Goal: Task Accomplishment & Management: Use online tool/utility

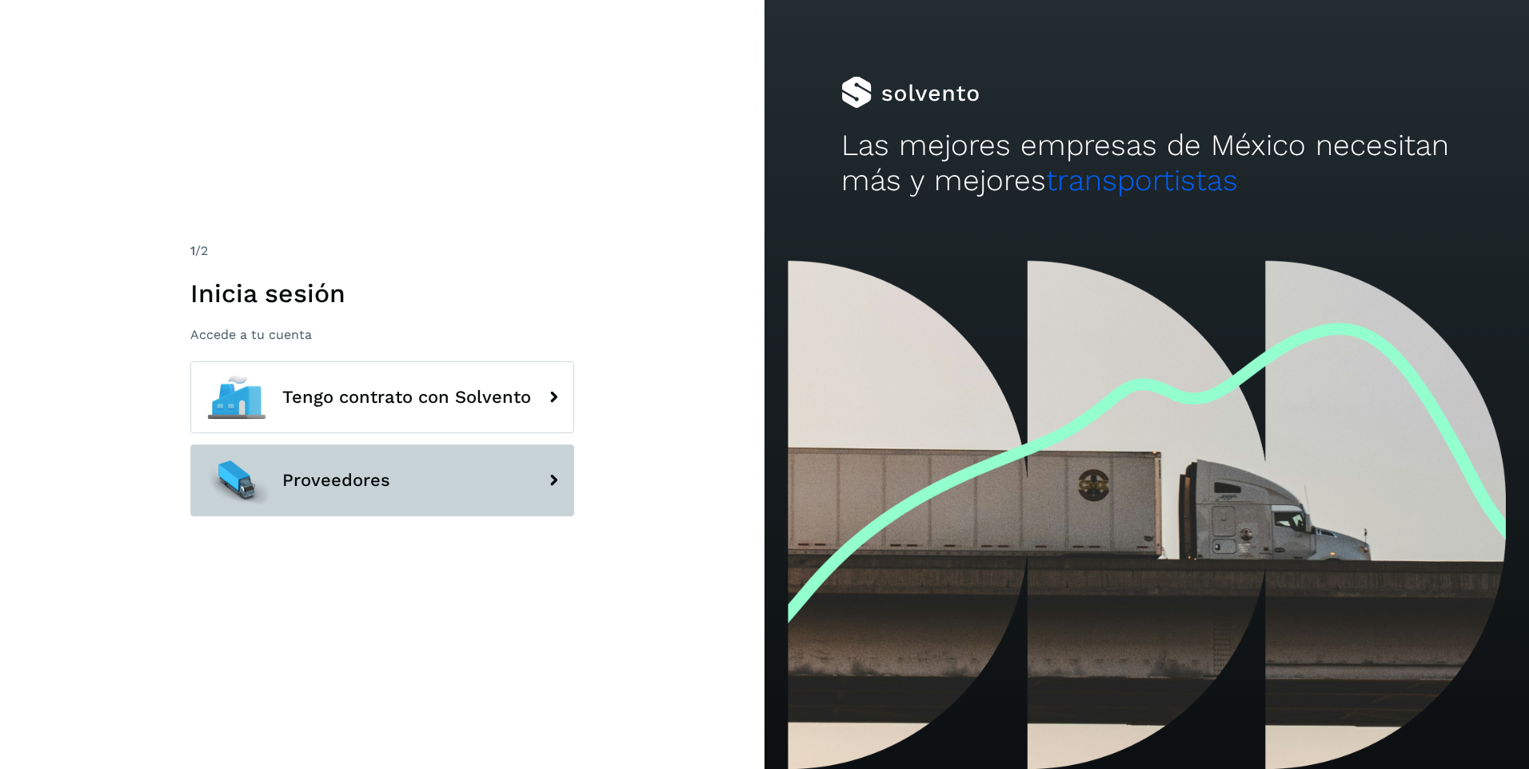
click at [426, 460] on button "Proveedores" at bounding box center [382, 481] width 384 height 72
click at [365, 477] on span "Proveedores" at bounding box center [336, 480] width 108 height 19
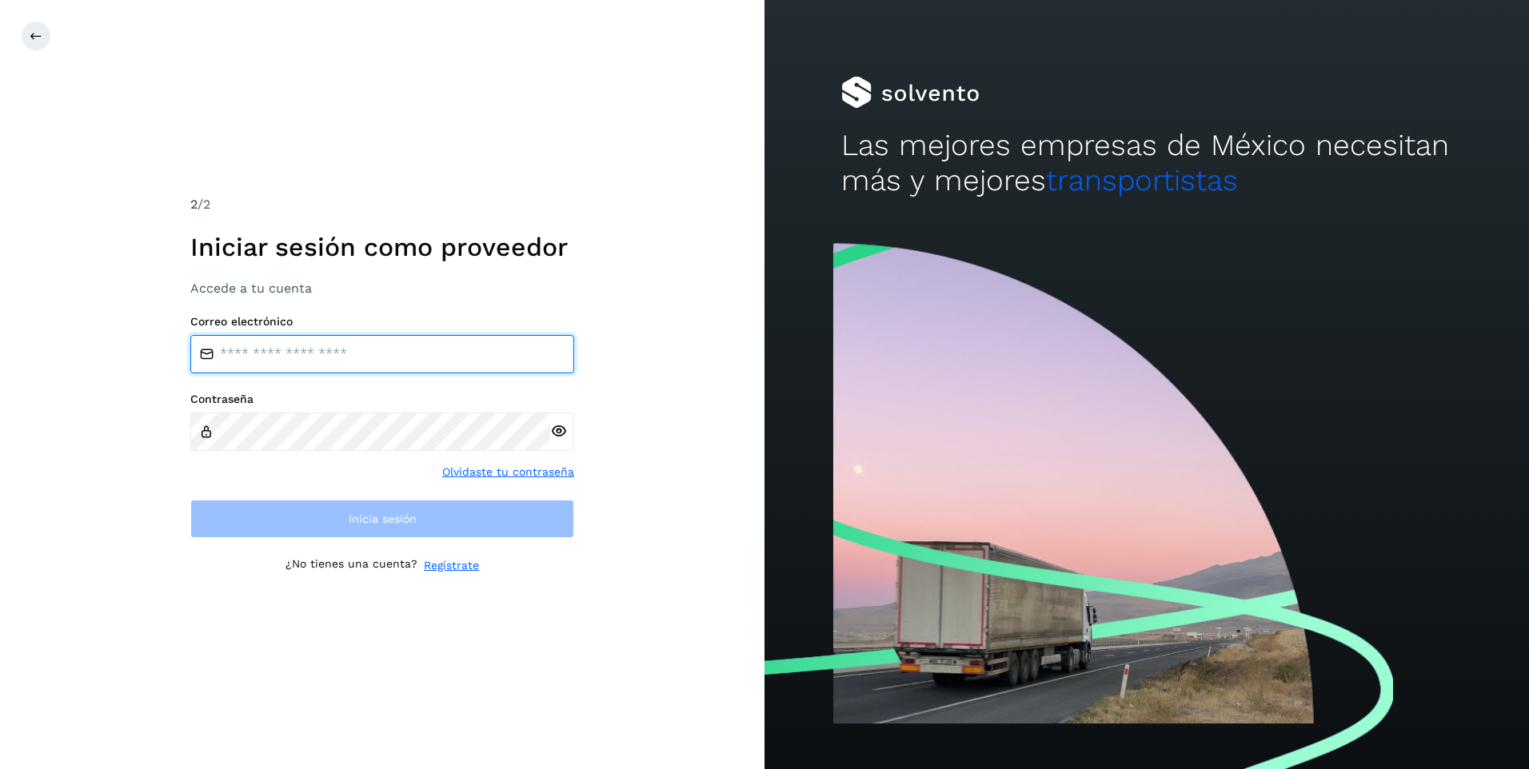
type input "**********"
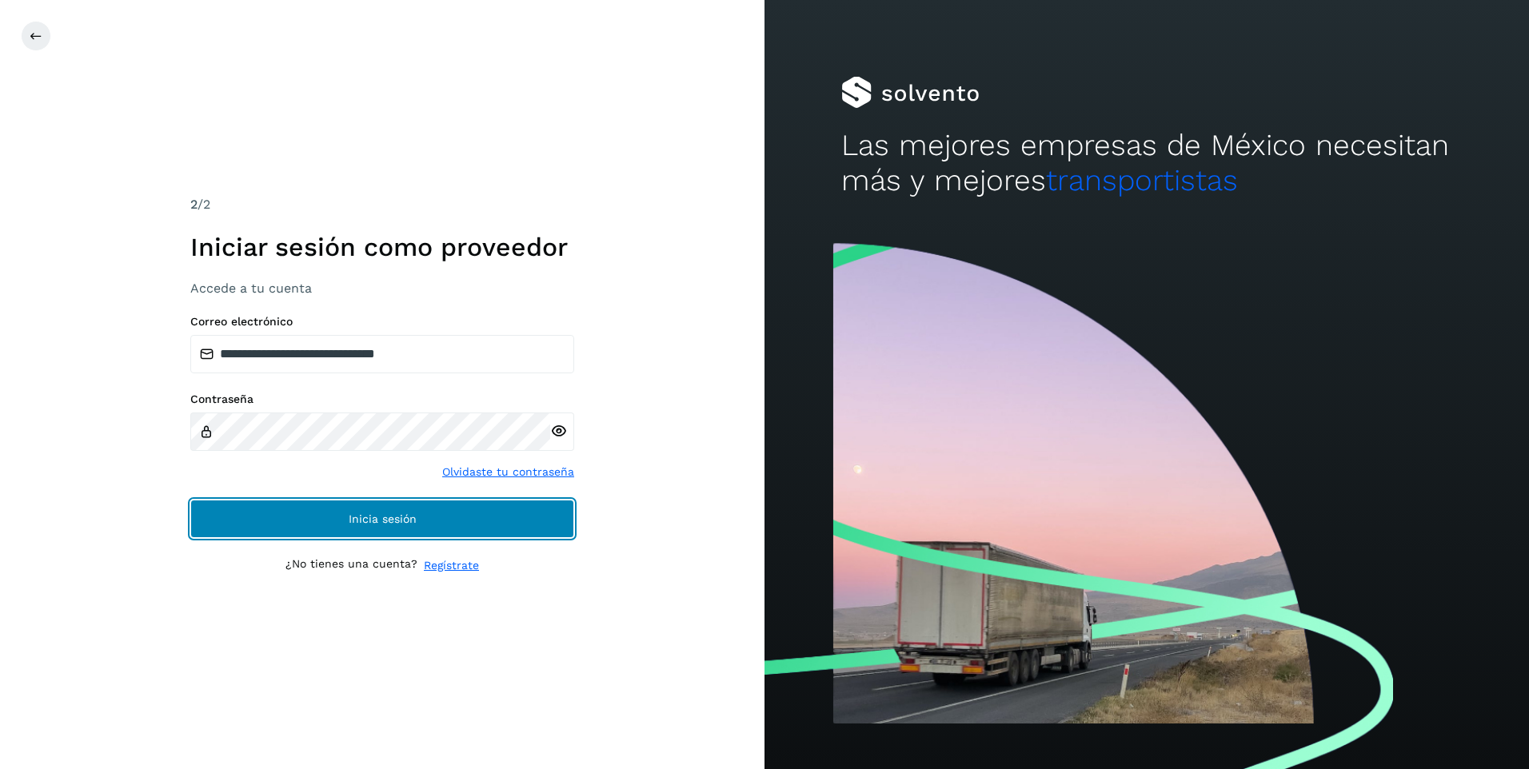
click at [359, 523] on span "Inicia sesión" at bounding box center [383, 518] width 68 height 11
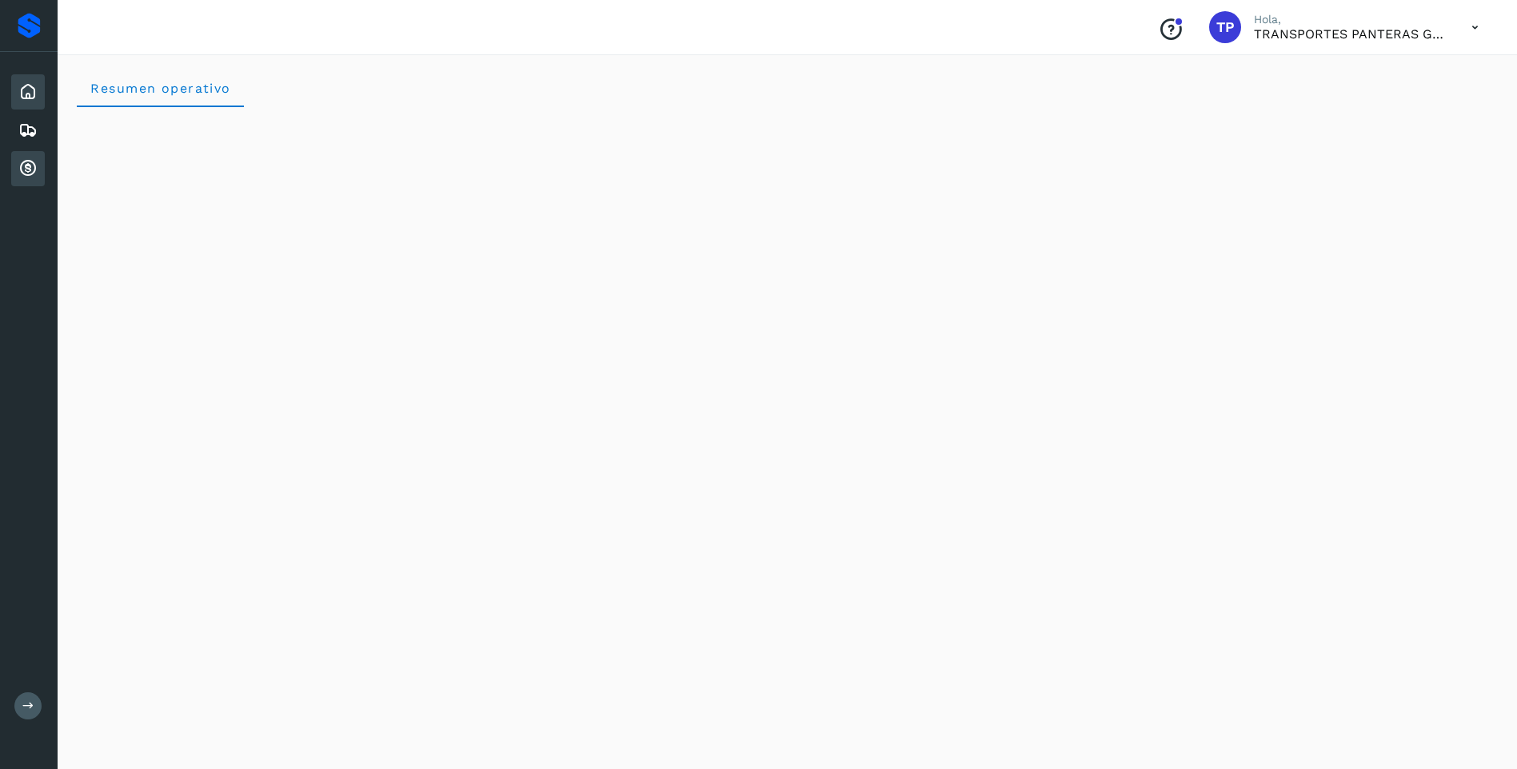
click at [25, 167] on icon at bounding box center [27, 168] width 19 height 19
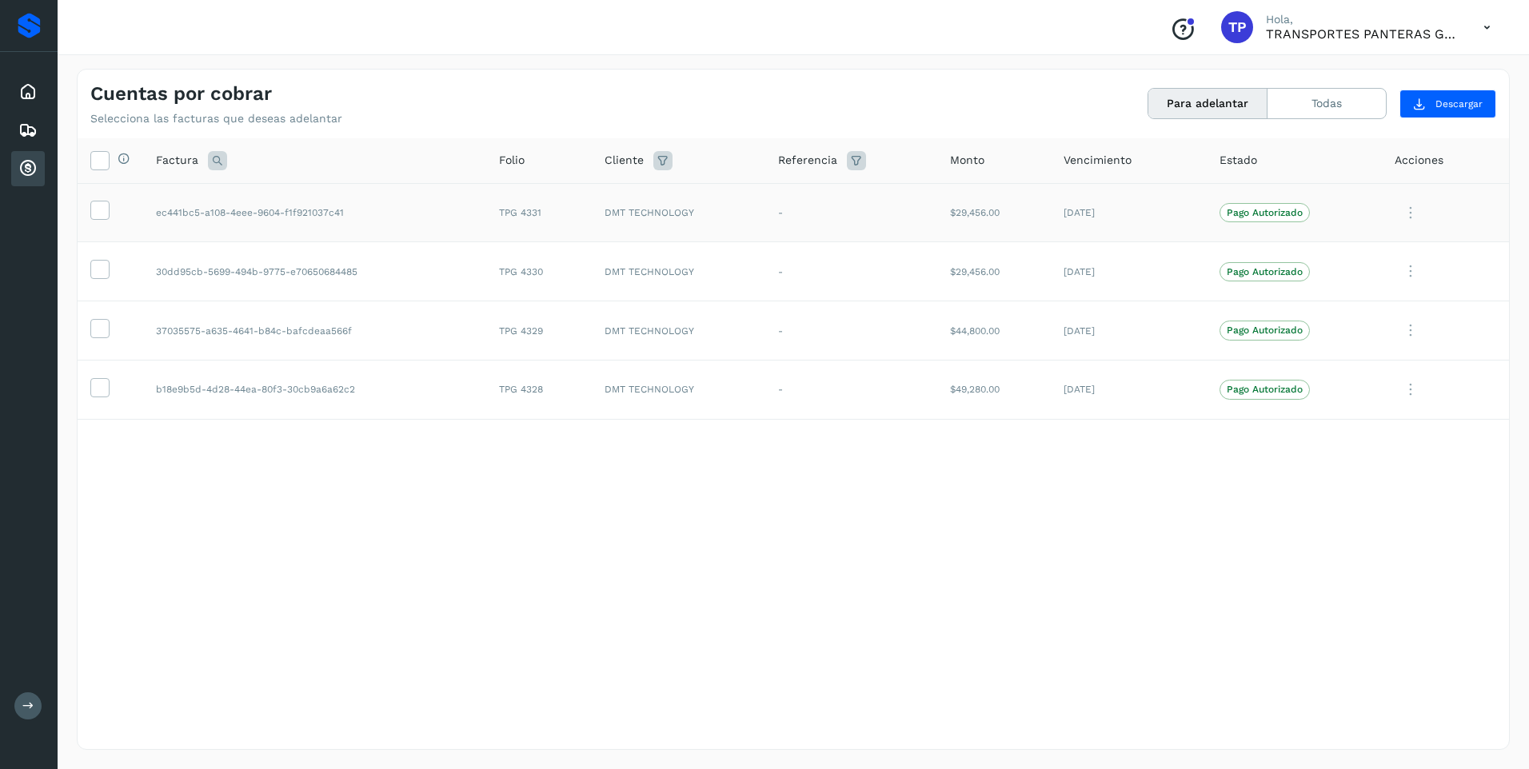
click at [92, 197] on td at bounding box center [111, 212] width 66 height 59
click at [94, 213] on icon at bounding box center [99, 209] width 17 height 17
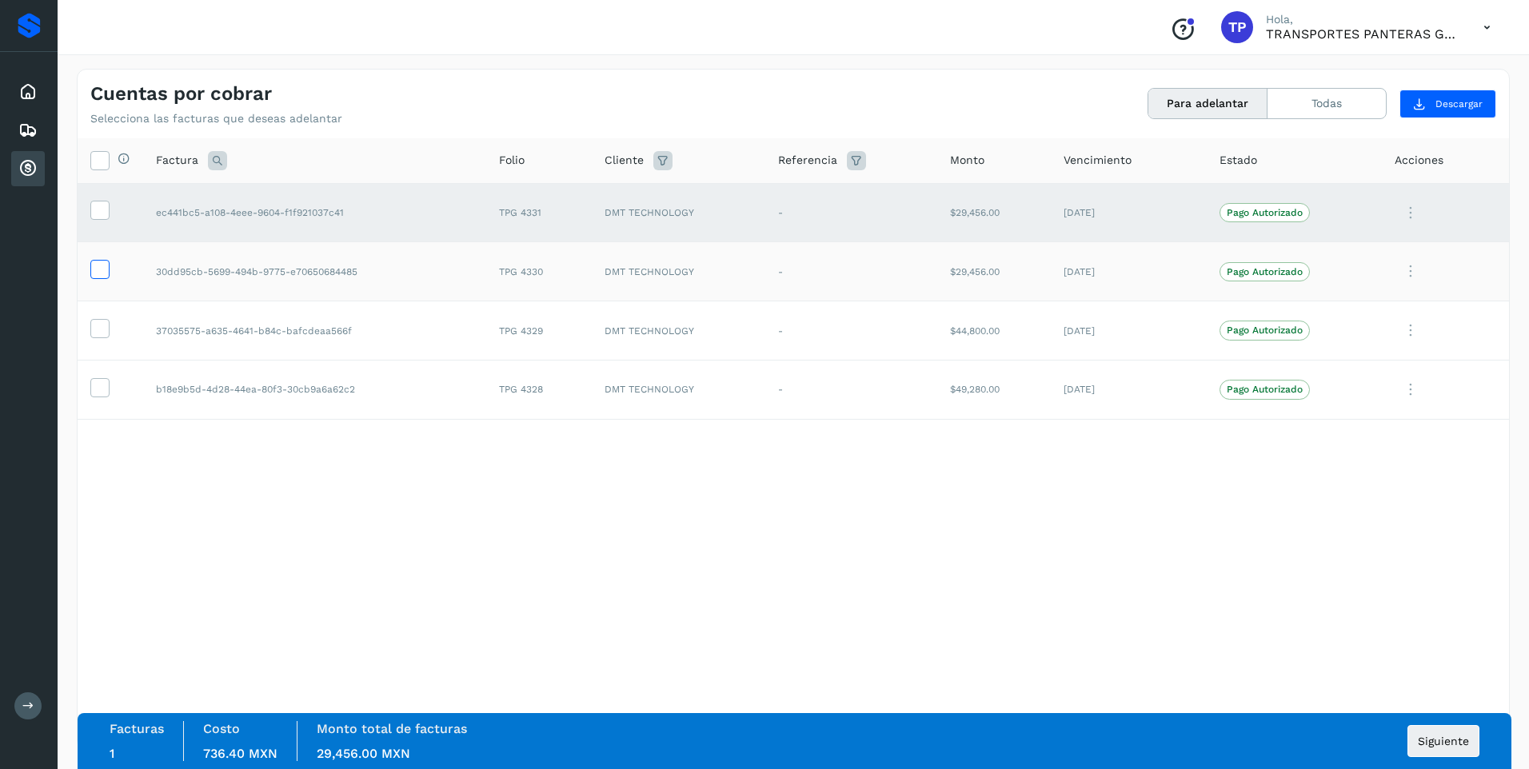
click at [96, 265] on icon at bounding box center [99, 268] width 17 height 17
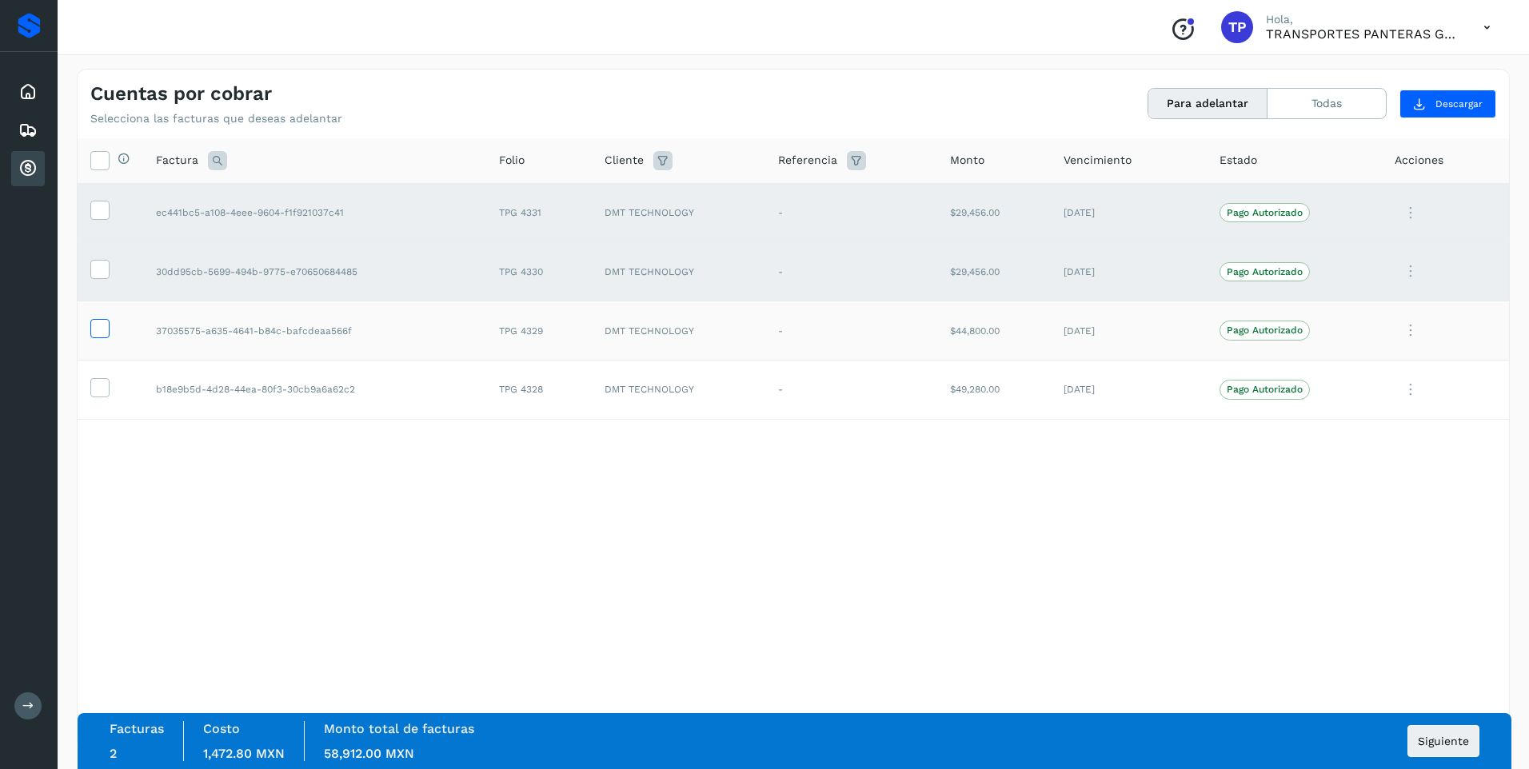
click at [104, 321] on icon at bounding box center [99, 327] width 17 height 17
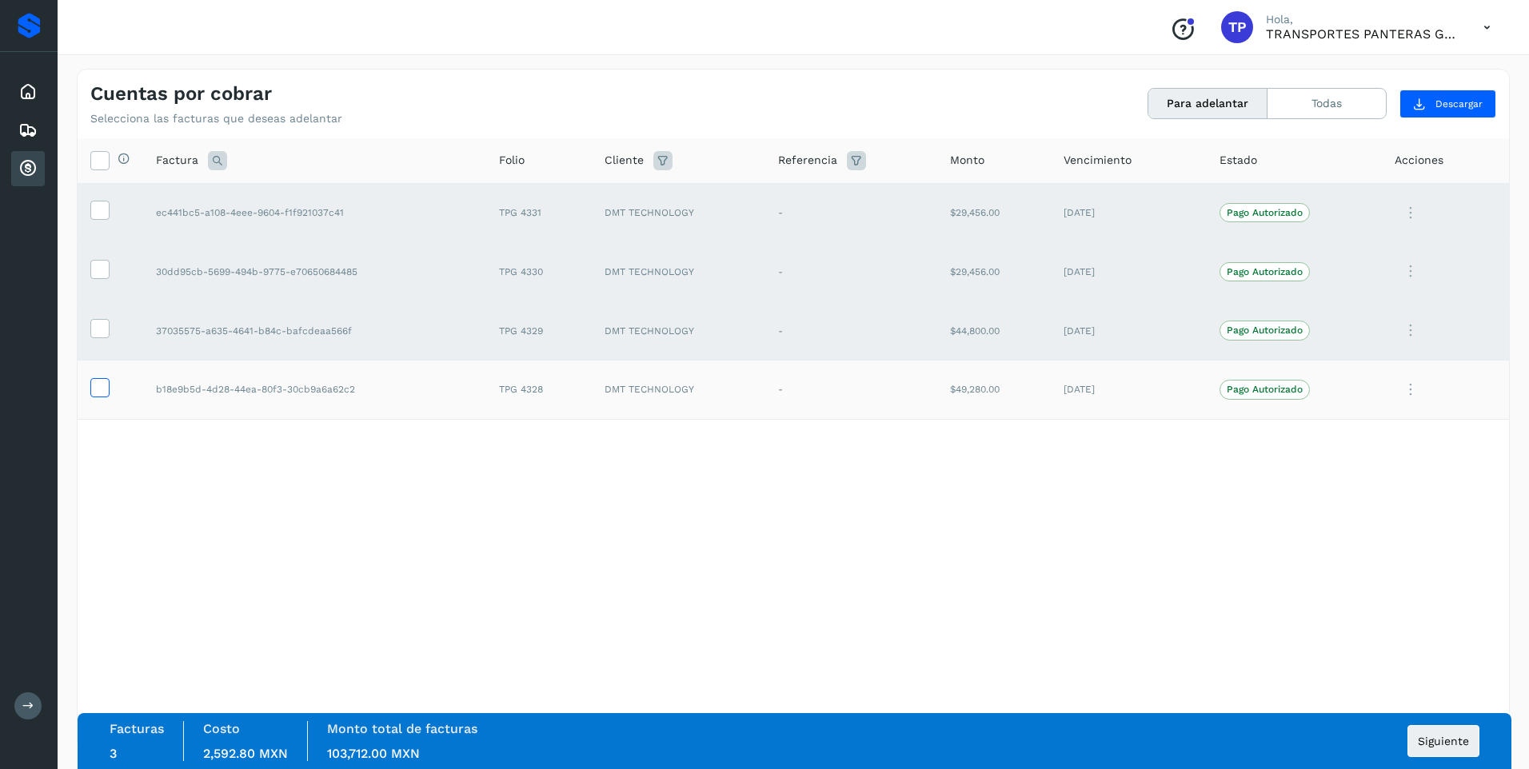
click at [104, 381] on icon at bounding box center [99, 386] width 17 height 17
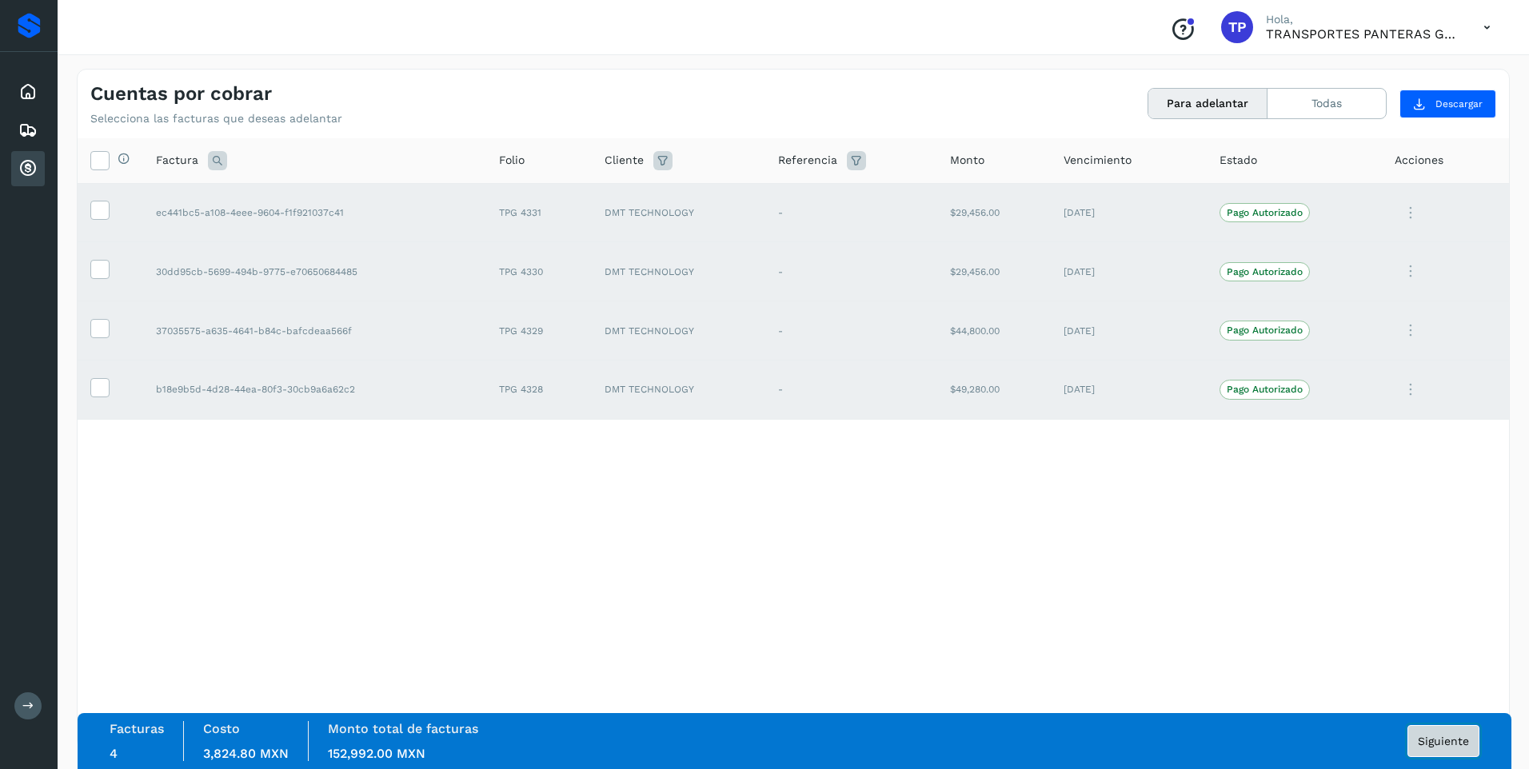
click at [1444, 740] on span "Siguiente" at bounding box center [1443, 741] width 51 height 11
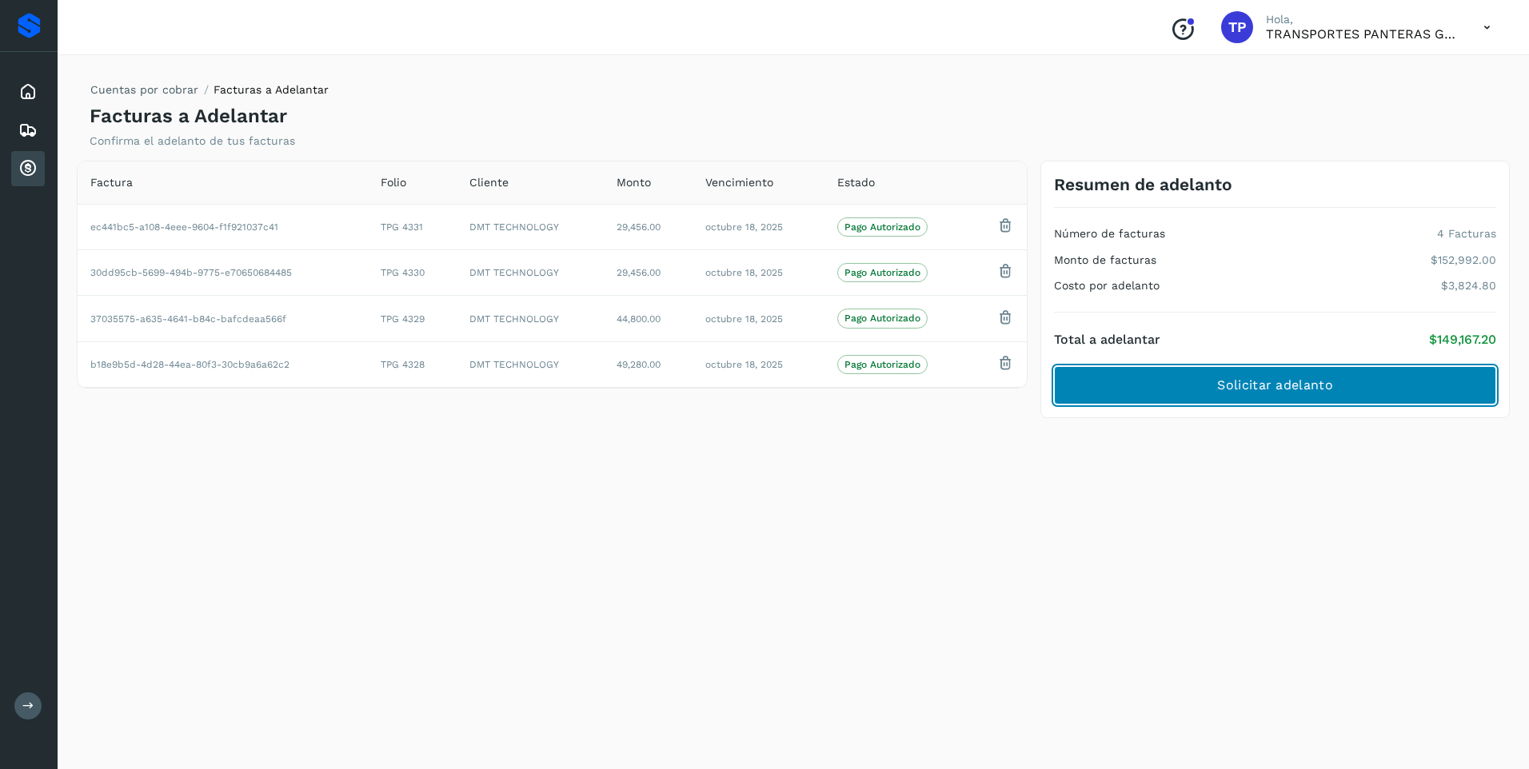
click at [1273, 381] on span "Solicitar adelanto" at bounding box center [1274, 386] width 115 height 18
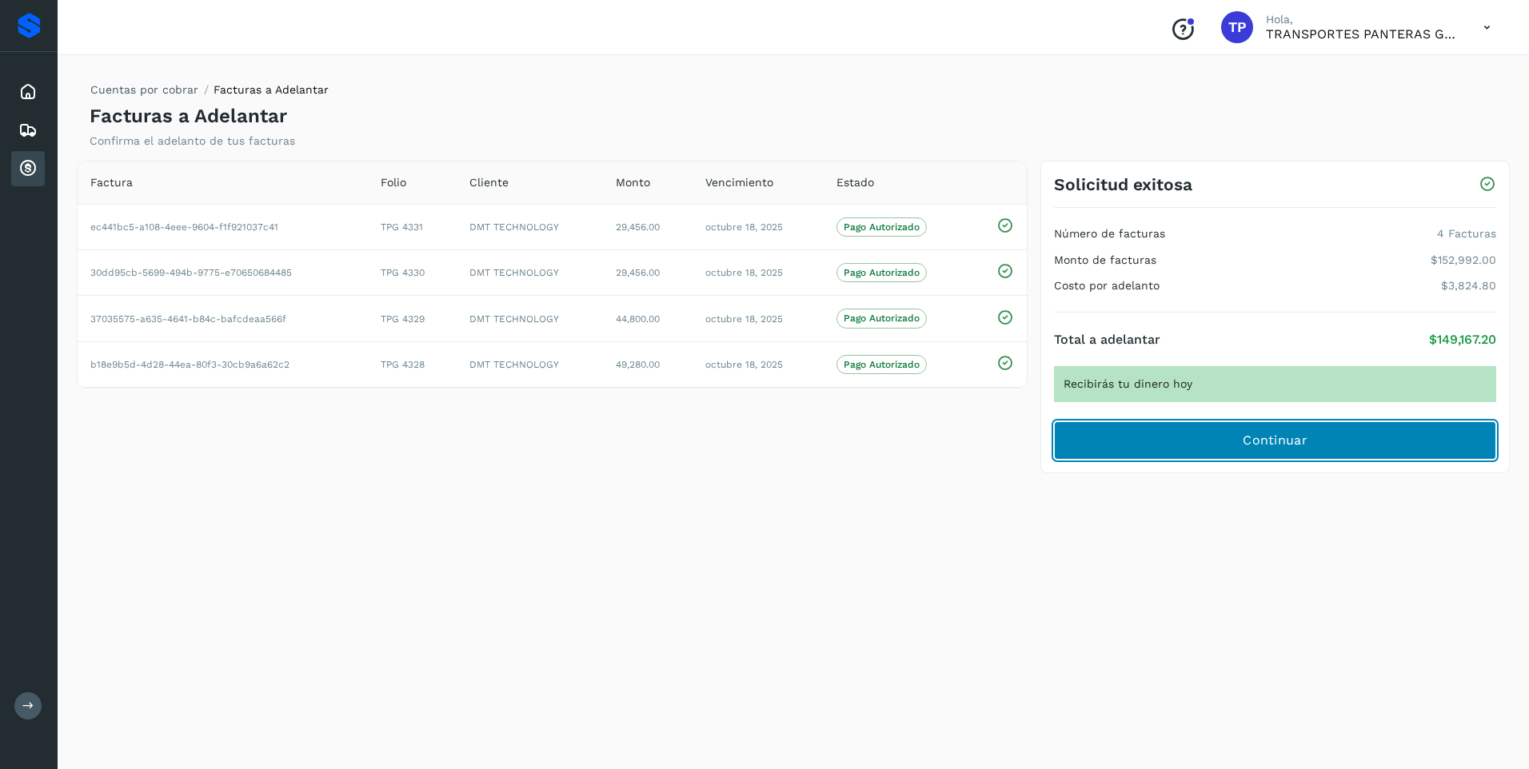
click at [1281, 441] on span "Continuar" at bounding box center [1274, 441] width 65 height 18
